Goal: Information Seeking & Learning: Learn about a topic

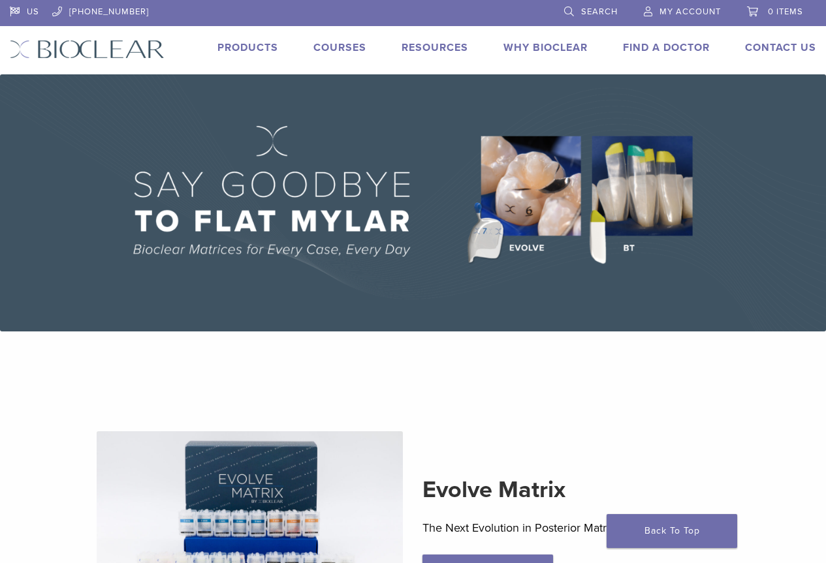
scroll to position [196, 0]
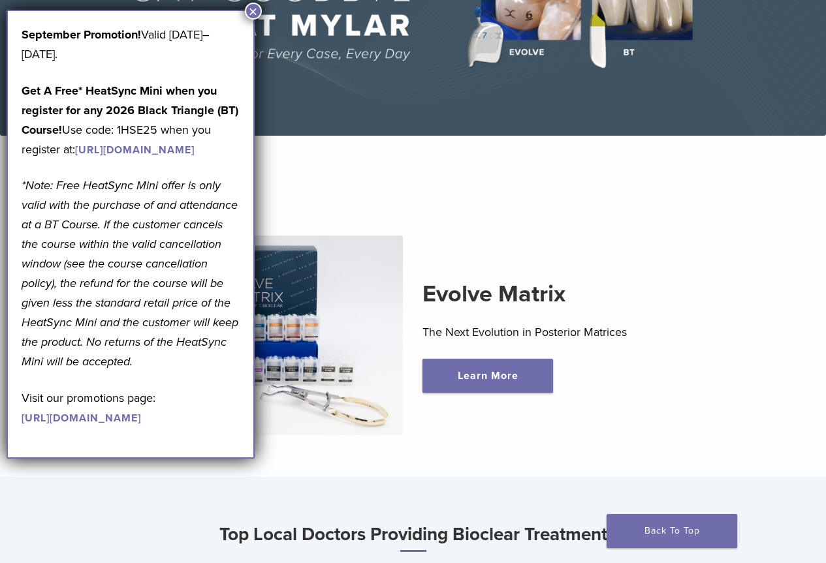
click at [254, 12] on button "×" at bounding box center [253, 11] width 17 height 17
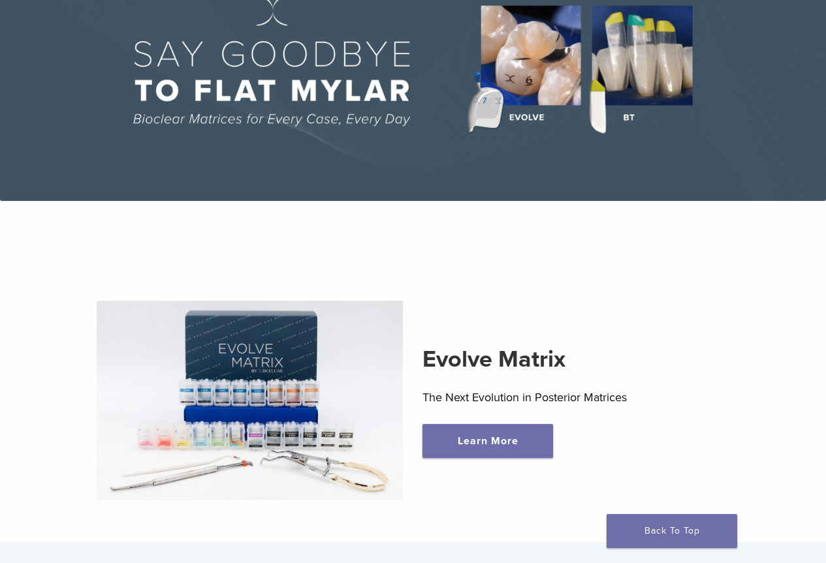
scroll to position [0, 0]
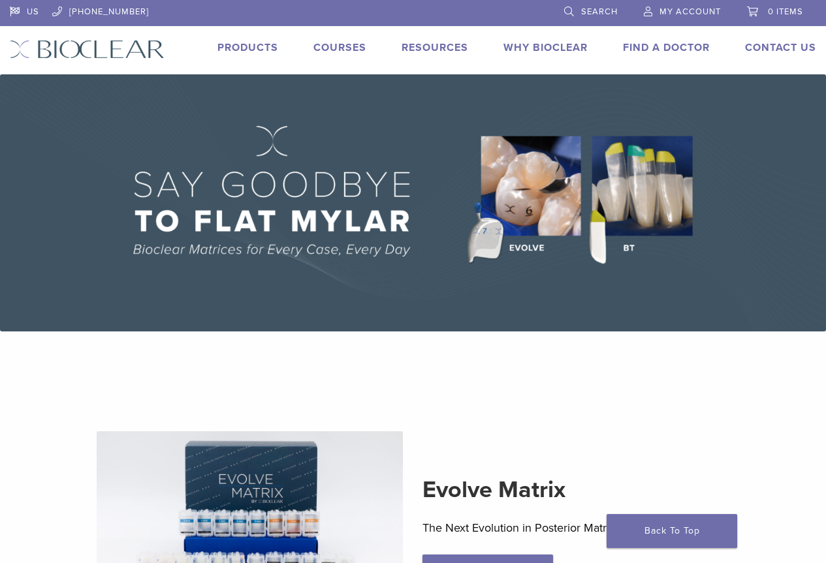
click at [245, 39] on div "US 1.855.712.5327 Search My Account 0 items Cart No products in the cart. Back …" at bounding box center [413, 37] width 826 height 74
click at [244, 43] on link "Products" at bounding box center [247, 47] width 61 height 13
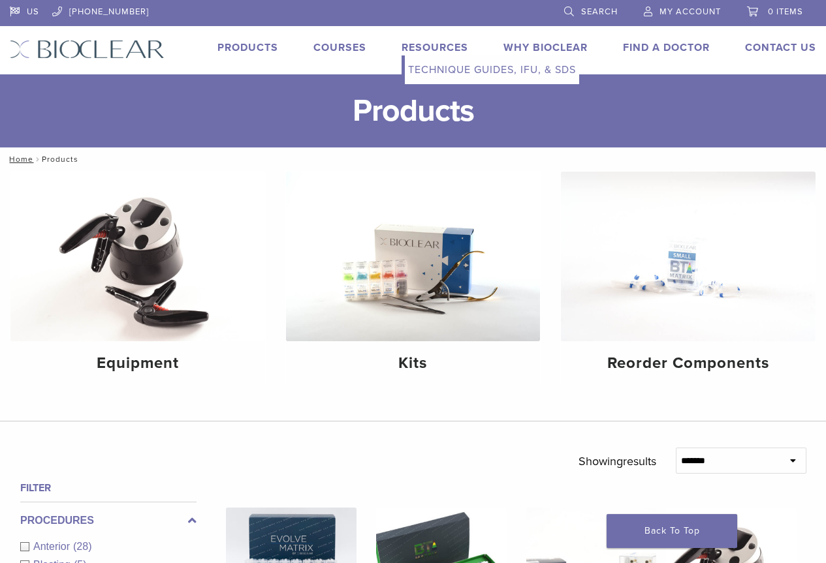
click at [424, 66] on link "Technique Guides, IFU, & SDS" at bounding box center [492, 69] width 174 height 29
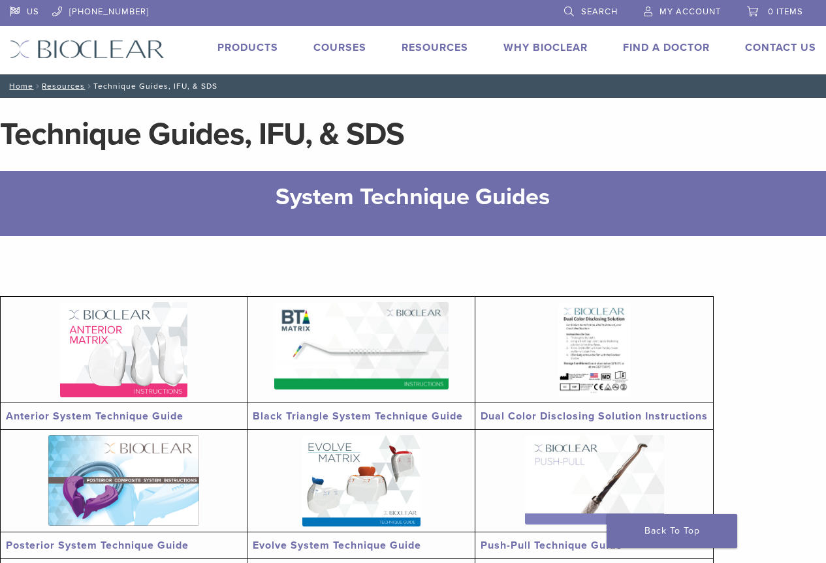
click at [339, 43] on link "Courses" at bounding box center [339, 47] width 53 height 13
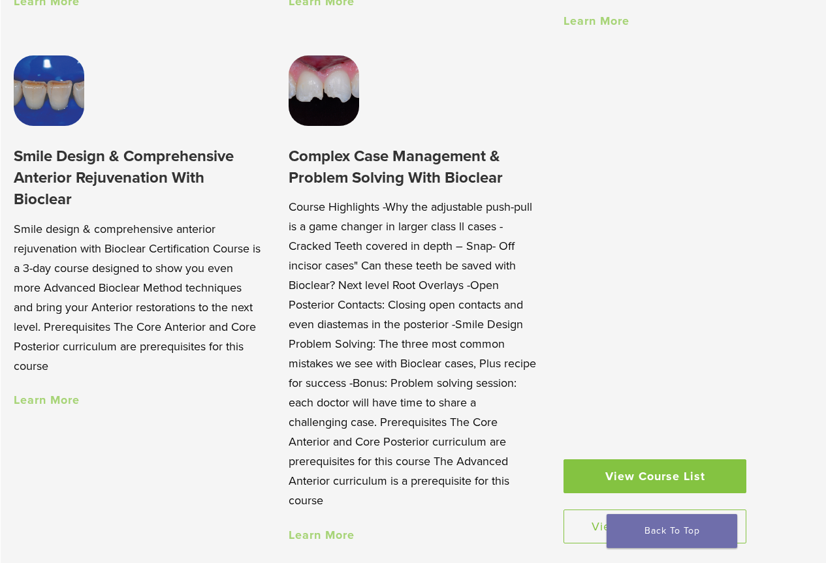
scroll to position [1044, 0]
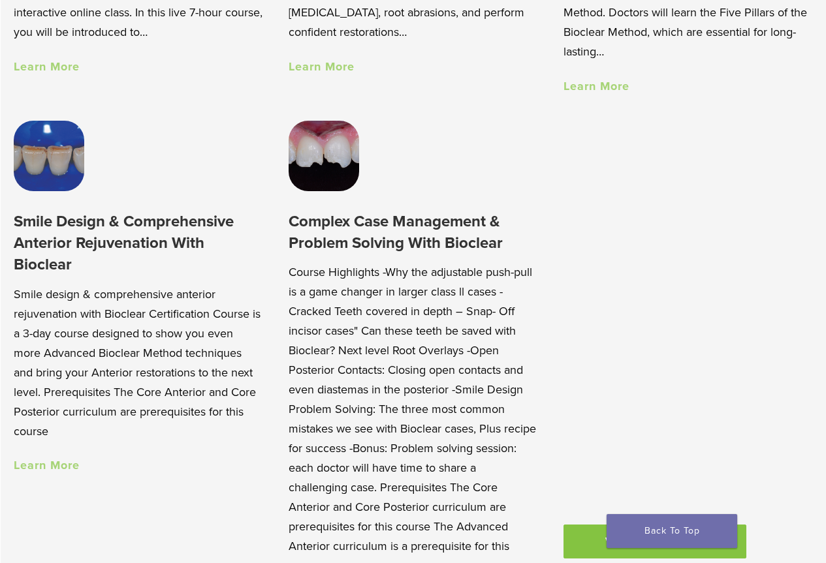
click at [74, 249] on h3 "Smile Design & Comprehensive Anterior Rejuvenation With Bioclear" at bounding box center [138, 243] width 249 height 65
click at [48, 174] on img at bounding box center [49, 156] width 70 height 70
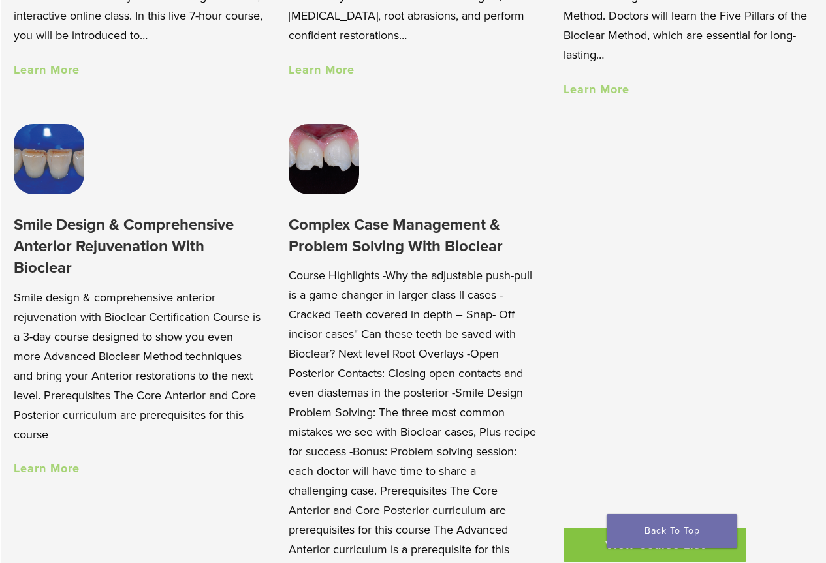
scroll to position [780, 0]
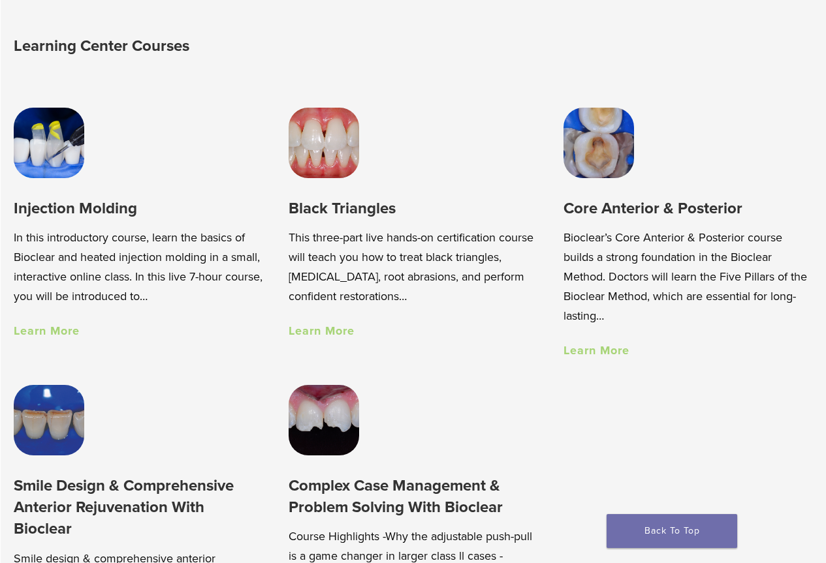
click at [592, 352] on link "Learn More" at bounding box center [596, 350] width 66 height 14
